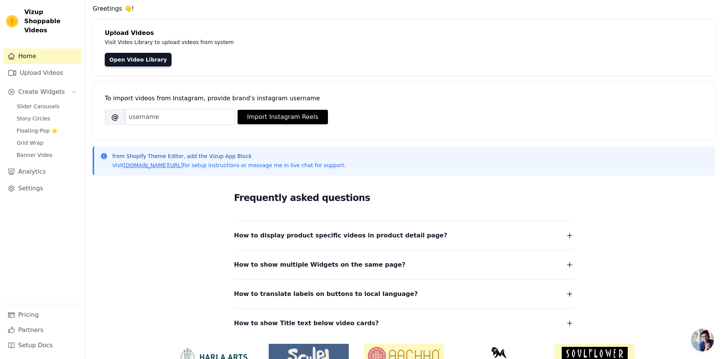
scroll to position [67, 0]
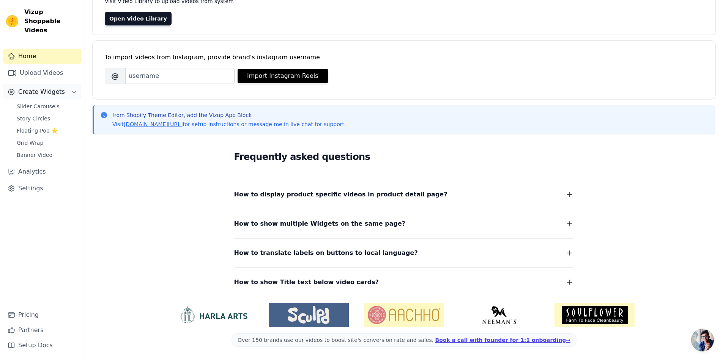
click at [60, 84] on button "Create Widgets" at bounding box center [42, 91] width 79 height 15
click at [54, 65] on link "Upload Videos" at bounding box center [42, 72] width 79 height 15
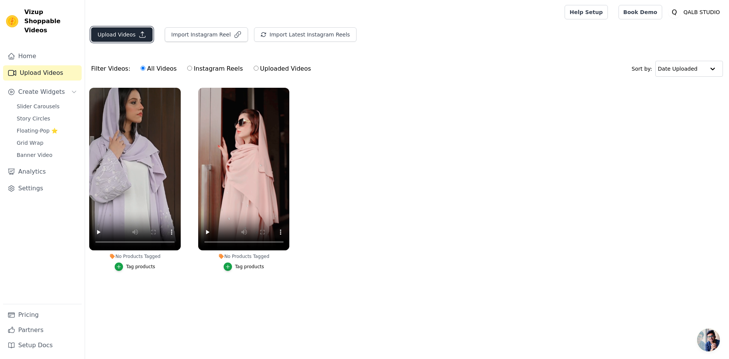
click at [133, 39] on button "Upload Videos" at bounding box center [121, 34] width 61 height 14
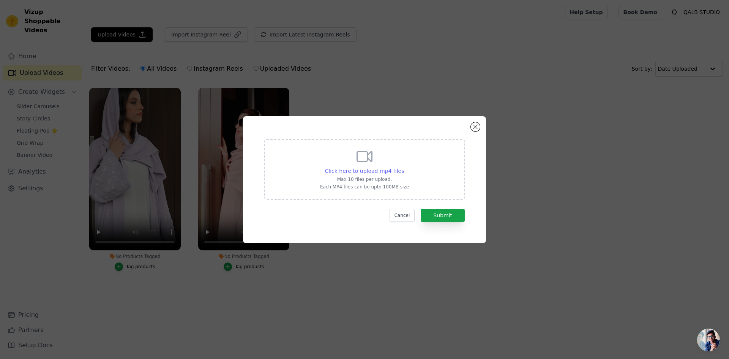
click at [394, 173] on span "Click here to upload mp4 files" at bounding box center [364, 171] width 79 height 6
click at [404, 167] on input "Click here to upload mp4 files Max 10 files per upload. Each MP4 files can be u…" at bounding box center [404, 167] width 0 height 0
type input "C:\fakepath\Lunara for website.mp4"
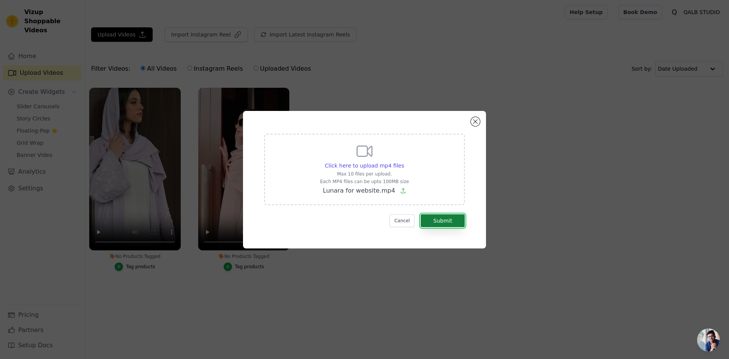
click at [451, 219] on button "Submit" at bounding box center [443, 220] width 44 height 13
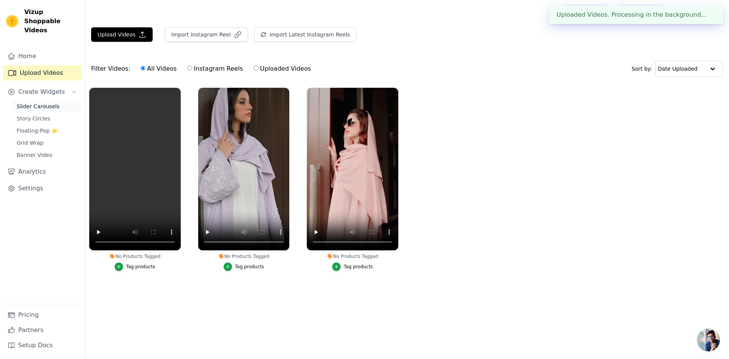
click at [43, 102] on span "Slider Carousels" at bounding box center [38, 106] width 43 height 8
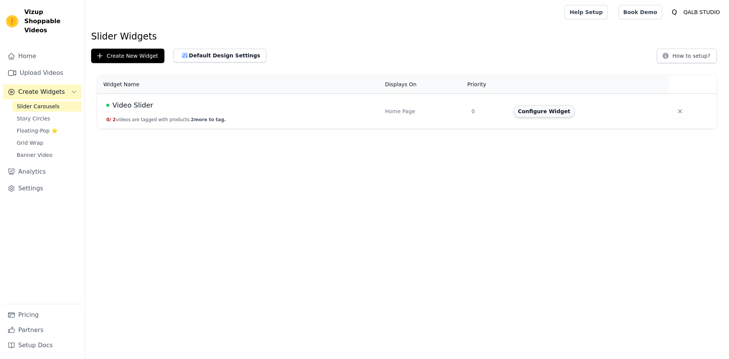
click at [551, 112] on button "Configure Widget" at bounding box center [543, 111] width 61 height 12
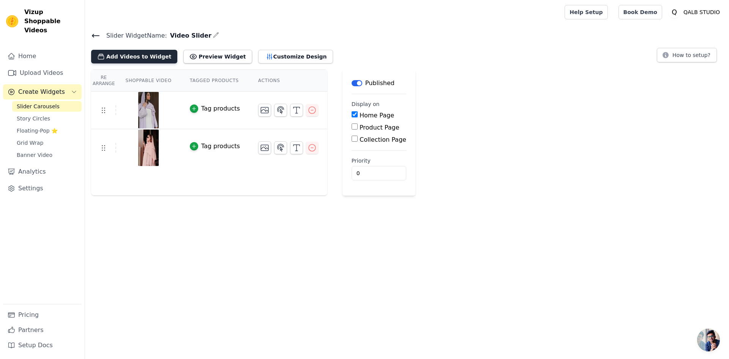
click at [141, 57] on button "Add Videos to Widget" at bounding box center [134, 57] width 86 height 14
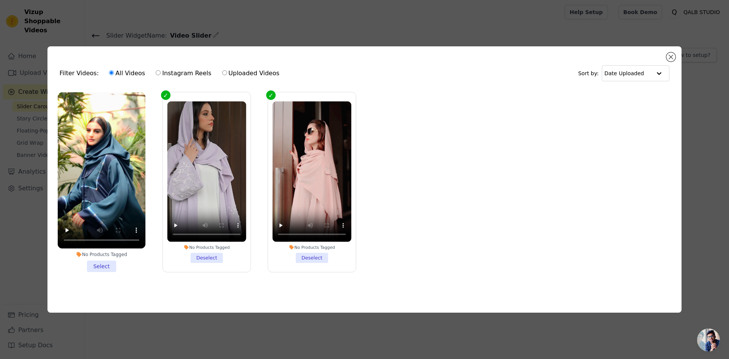
click at [106, 265] on li "No Products Tagged Select" at bounding box center [102, 182] width 88 height 180
click at [0, 0] on input "No Products Tagged Select" at bounding box center [0, 0] width 0 height 0
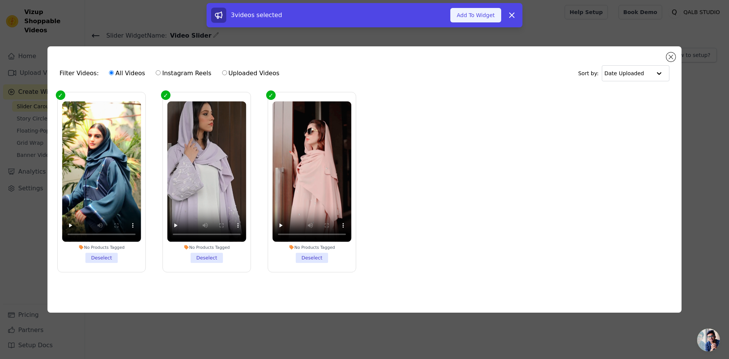
click at [475, 17] on button "Add To Widget" at bounding box center [475, 15] width 51 height 14
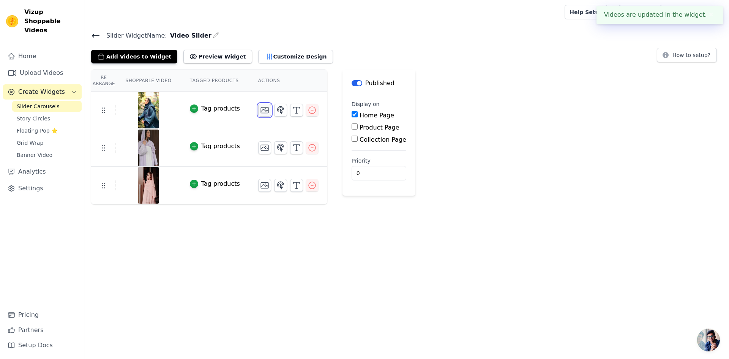
click at [260, 108] on icon "button" at bounding box center [264, 110] width 9 height 9
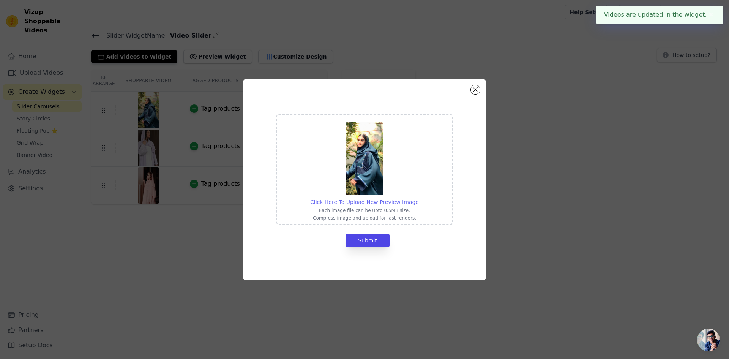
click at [366, 203] on span "Click Here To Upload New Preview Image" at bounding box center [364, 202] width 109 height 6
click at [418, 198] on input "Click Here To Upload New Preview Image Each image file can be upto 0.5MB size. …" at bounding box center [418, 198] width 0 height 0
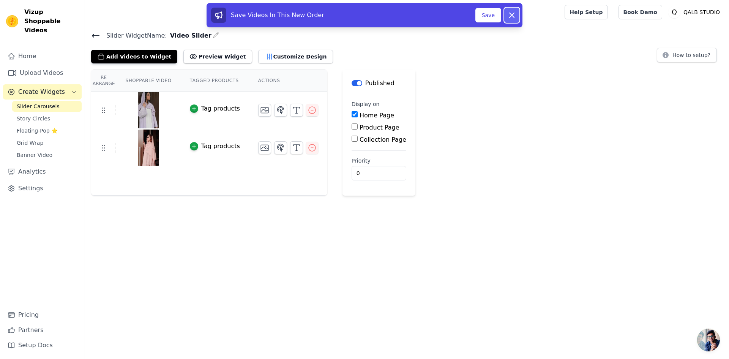
click at [510, 13] on icon at bounding box center [511, 15] width 5 height 5
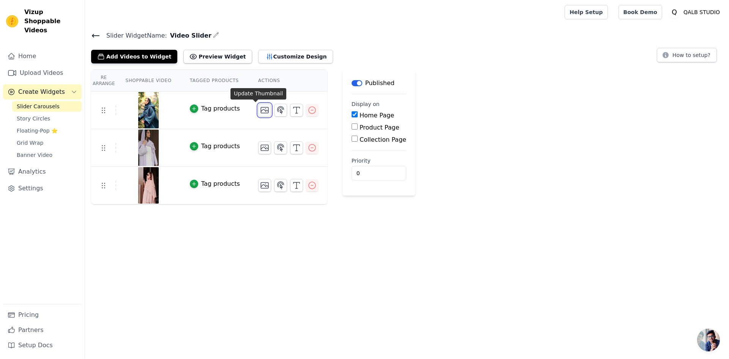
click at [260, 112] on icon "button" at bounding box center [264, 110] width 9 height 9
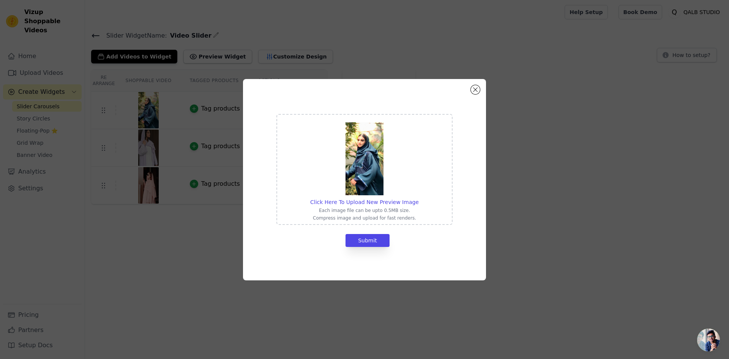
click at [364, 196] on div "Click Here To Upload New Preview Image Each image file can be upto 0.5MB size. …" at bounding box center [364, 169] width 109 height 103
click at [418, 198] on input "Click Here To Upload New Preview Image Each image file can be upto 0.5MB size. …" at bounding box center [418, 198] width 0 height 0
click at [370, 199] on span "Click Here To Upload New Preview Image" at bounding box center [364, 202] width 109 height 6
click at [418, 198] on input "Click Here To Upload New Preview Image Each image file can be upto 0.5MB size. …" at bounding box center [418, 198] width 0 height 0
click at [347, 199] on span "Click Here To Upload New Preview Image" at bounding box center [364, 202] width 109 height 6
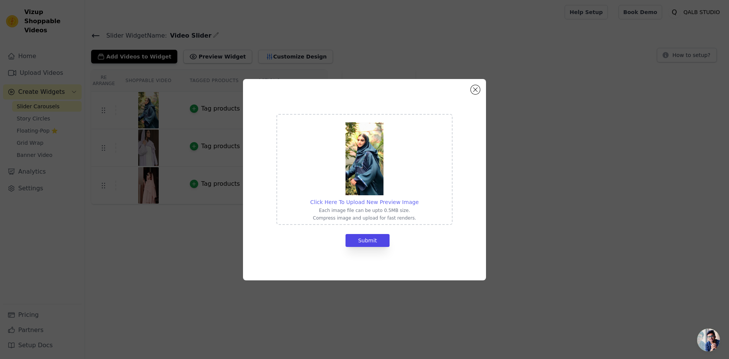
click at [418, 198] on input "Click Here To Upload New Preview Image Each image file can be upto 0.5MB size. …" at bounding box center [418, 198] width 0 height 0
click at [389, 195] on div at bounding box center [364, 158] width 109 height 74
click at [418, 198] on input "Click Here To Upload New Preview Image Each image file can be upto 0.5MB size. …" at bounding box center [418, 198] width 0 height 0
click at [379, 199] on span "Click Here To Upload New Preview Image" at bounding box center [364, 202] width 109 height 6
click at [418, 198] on input "Click Here To Upload New Preview Image Each image file can be upto 0.5MB size. …" at bounding box center [418, 198] width 0 height 0
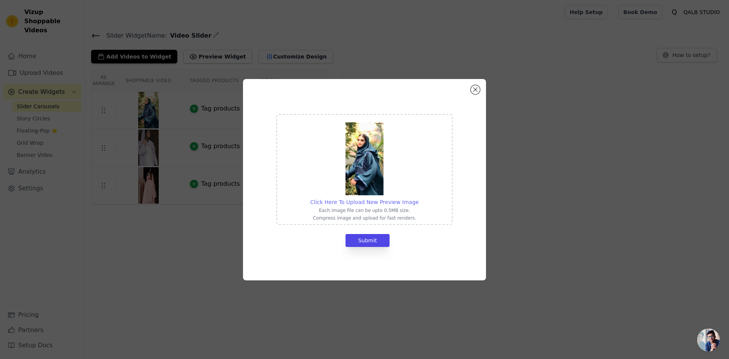
click at [371, 199] on span "Click Here To Upload New Preview Image" at bounding box center [364, 202] width 109 height 6
click at [418, 198] on input "Click Here To Upload New Preview Image Each image file can be upto 0.5MB size. …" at bounding box center [418, 198] width 0 height 0
click at [477, 89] on button "Close modal" at bounding box center [475, 89] width 9 height 9
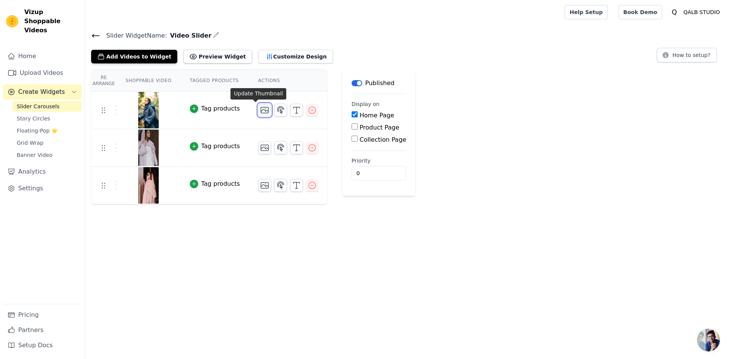
click at [260, 112] on icon "button" at bounding box center [264, 110] width 9 height 9
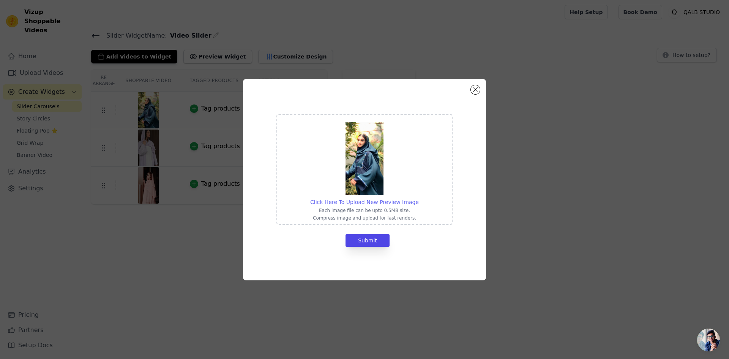
click at [372, 203] on span "Click Here To Upload New Preview Image" at bounding box center [364, 202] width 109 height 6
click at [418, 198] on input "Click Here To Upload New Preview Image Each image file can be upto 0.5MB size. …" at bounding box center [418, 198] width 0 height 0
type input "C:\fakepath\download.png"
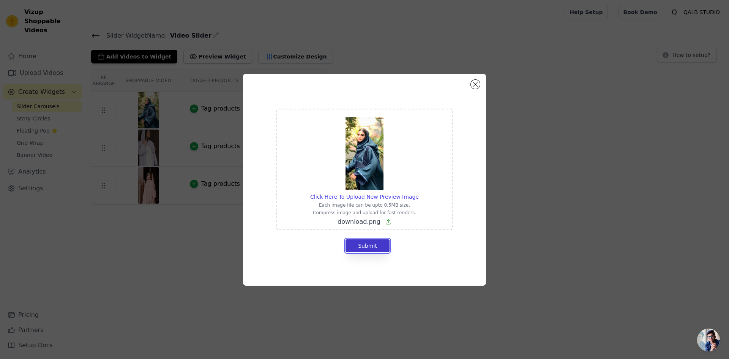
click at [371, 244] on button "Submit" at bounding box center [367, 245] width 44 height 13
